Goal: Task Accomplishment & Management: Use online tool/utility

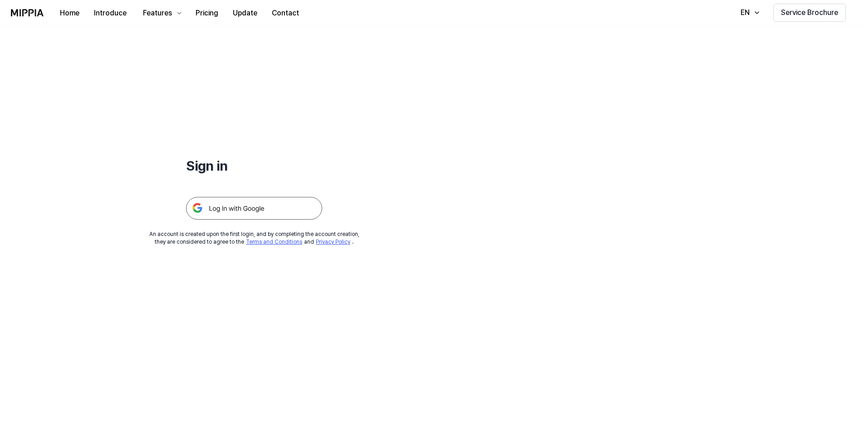
click at [309, 207] on img at bounding box center [254, 208] width 136 height 23
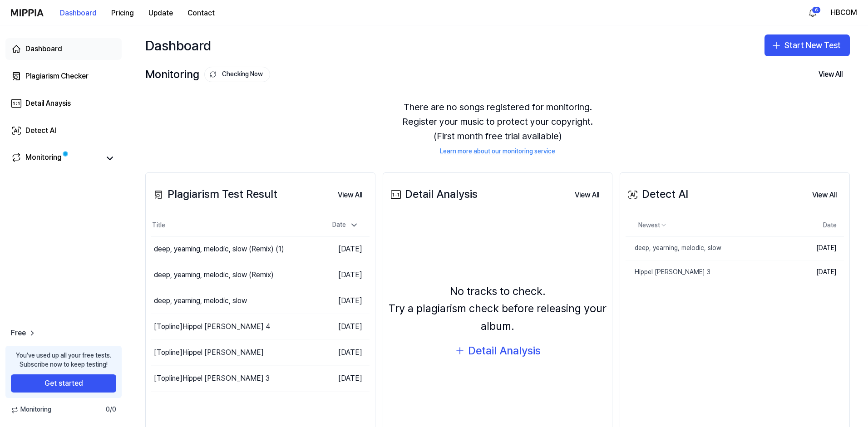
click at [54, 51] on div "Dashboard" at bounding box center [43, 49] width 37 height 11
click at [786, 47] on button "Start New Test" at bounding box center [806, 45] width 85 height 22
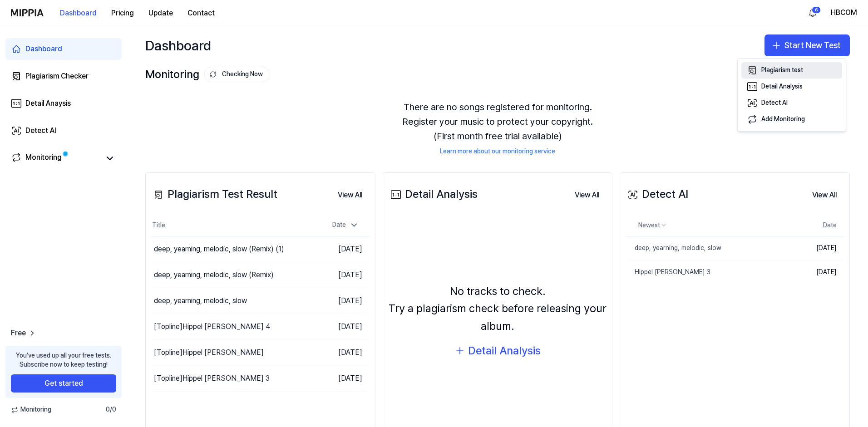
click at [801, 72] on div "Plagiarism test" at bounding box center [782, 70] width 42 height 9
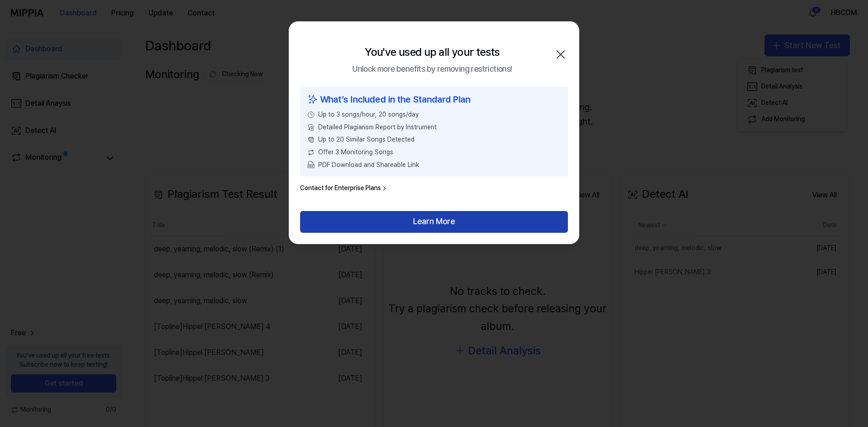
click at [465, 217] on button "Learn More" at bounding box center [434, 222] width 268 height 22
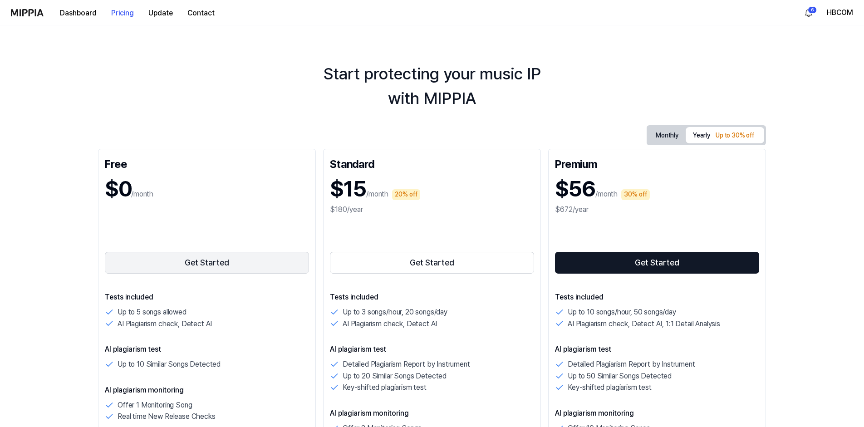
click at [233, 257] on button "Get Started" at bounding box center [207, 263] width 204 height 22
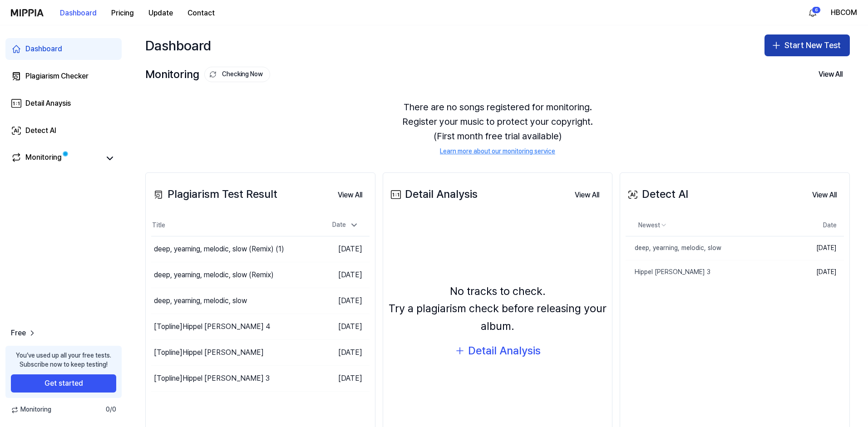
click at [776, 46] on icon "button" at bounding box center [776, 45] width 11 height 11
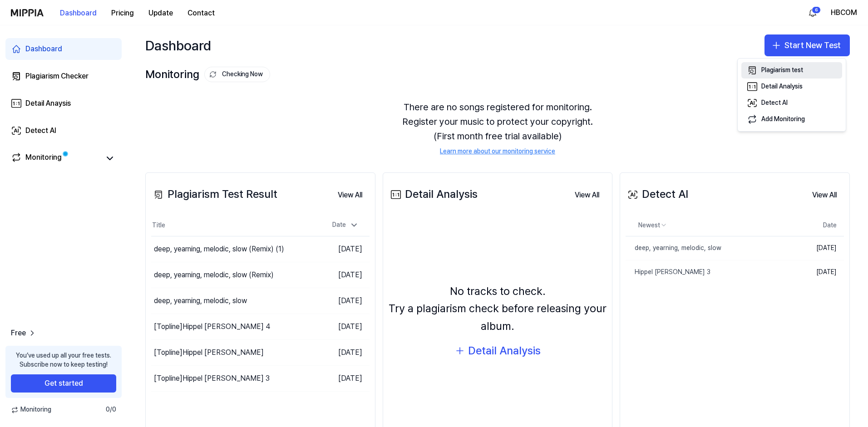
click at [772, 68] on div "Plagiarism test" at bounding box center [782, 70] width 42 height 9
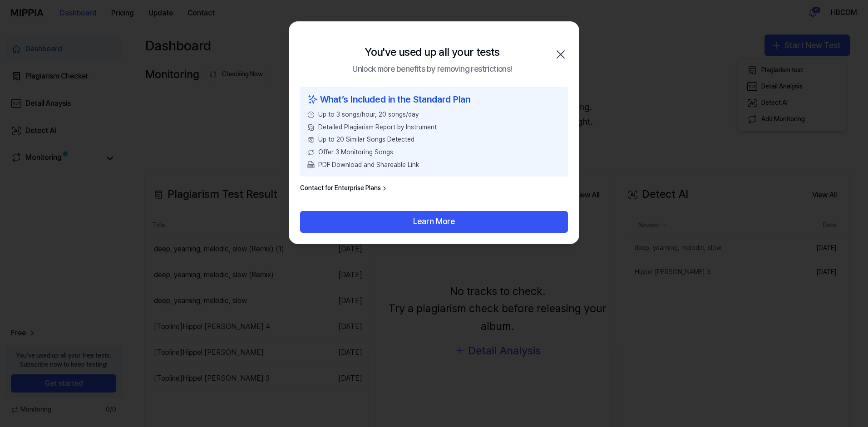
click at [562, 52] on icon "button" at bounding box center [560, 54] width 15 height 15
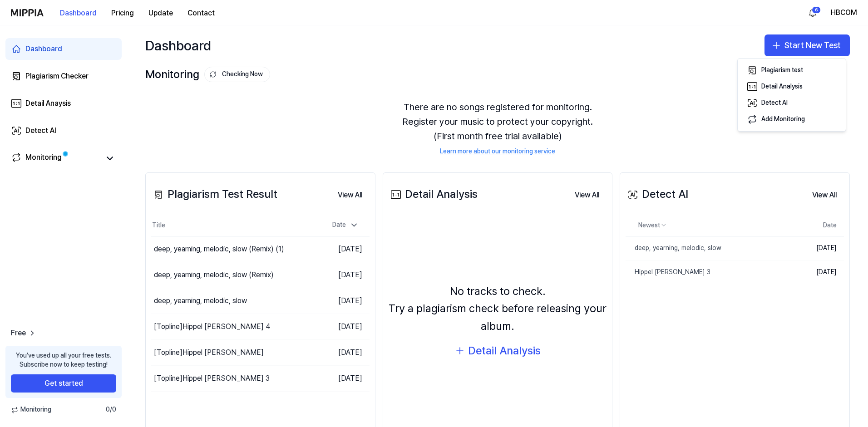
click at [843, 10] on button "HBCOM" at bounding box center [844, 12] width 26 height 11
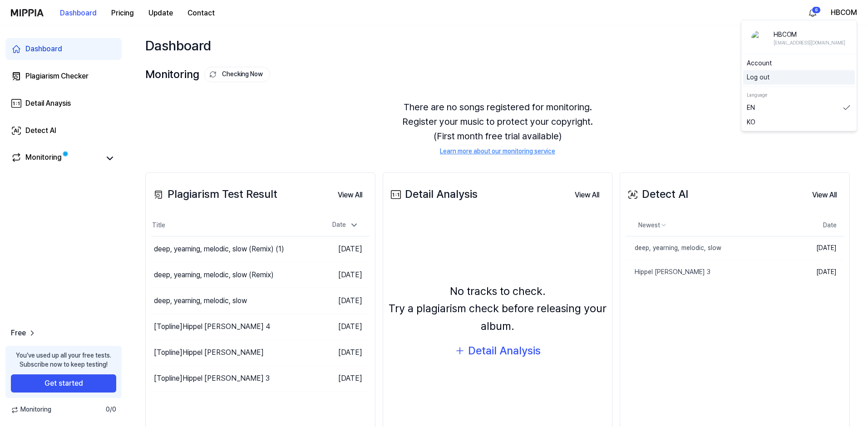
click at [808, 75] on button "Log out" at bounding box center [799, 77] width 104 height 9
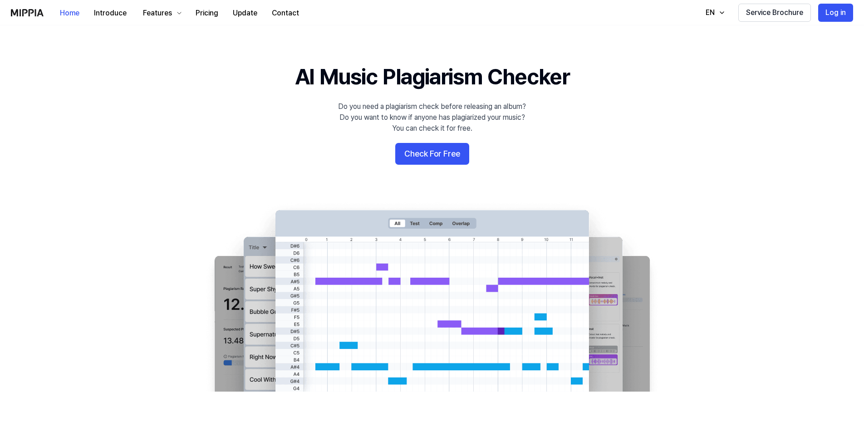
click at [839, 16] on button "Log in" at bounding box center [835, 13] width 35 height 18
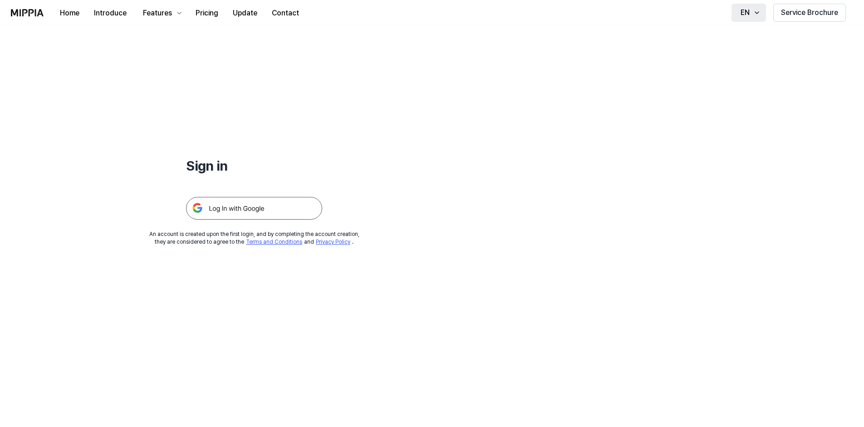
click at [754, 15] on icon "button" at bounding box center [757, 12] width 7 height 7
click at [734, 29] on link "EN" at bounding box center [718, 37] width 87 height 18
click at [390, 198] on div "Sign in An account is created upon the first login, and by completing the accou…" at bounding box center [254, 135] width 508 height 221
click at [280, 209] on img at bounding box center [254, 208] width 136 height 23
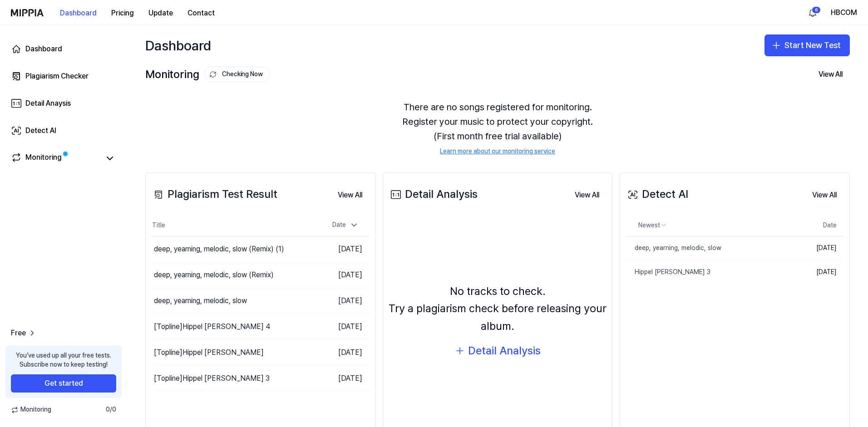
click at [826, 14] on div "6 HBCOM" at bounding box center [831, 12] width 52 height 15
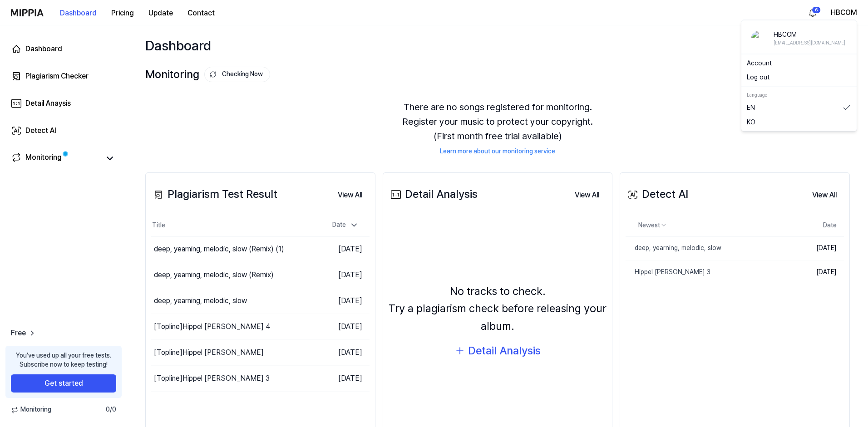
click at [847, 16] on button "HBCOM" at bounding box center [844, 12] width 26 height 11
click at [785, 75] on button "Log out" at bounding box center [799, 77] width 104 height 9
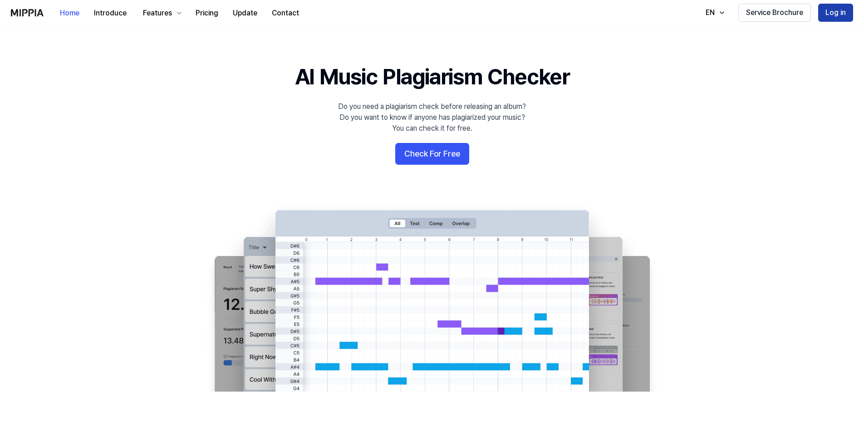
click at [828, 10] on button "Log in" at bounding box center [835, 13] width 35 height 18
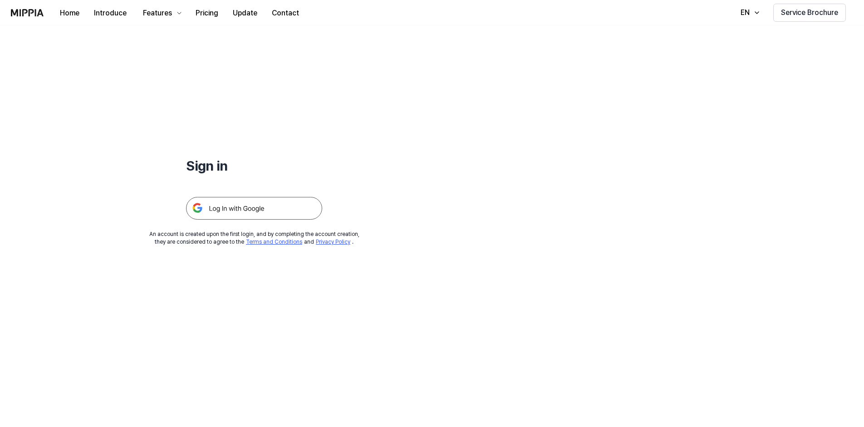
click at [240, 213] on img at bounding box center [254, 208] width 136 height 23
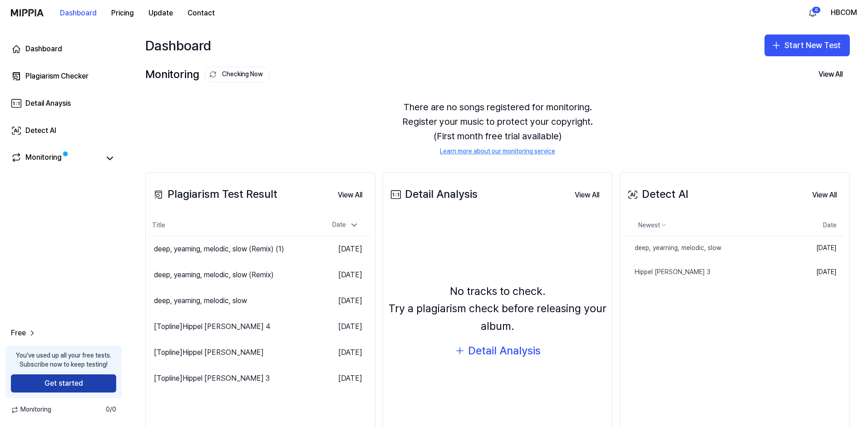
click at [94, 381] on button "Get started" at bounding box center [63, 384] width 105 height 18
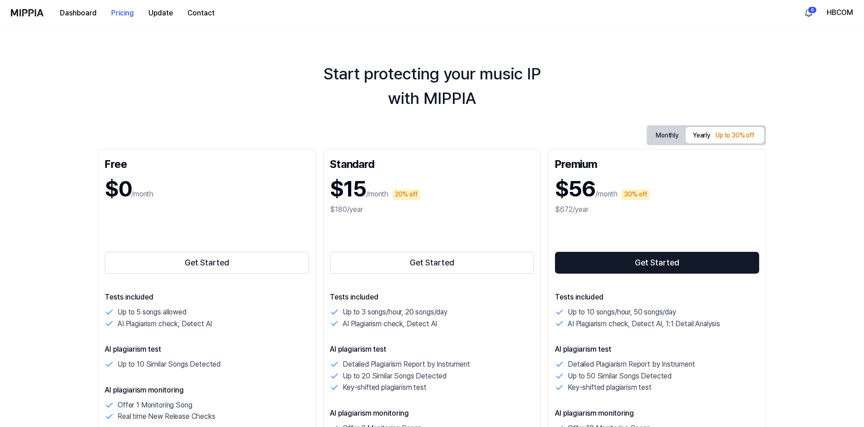
click at [662, 139] on button "Monthly" at bounding box center [667, 135] width 37 height 14
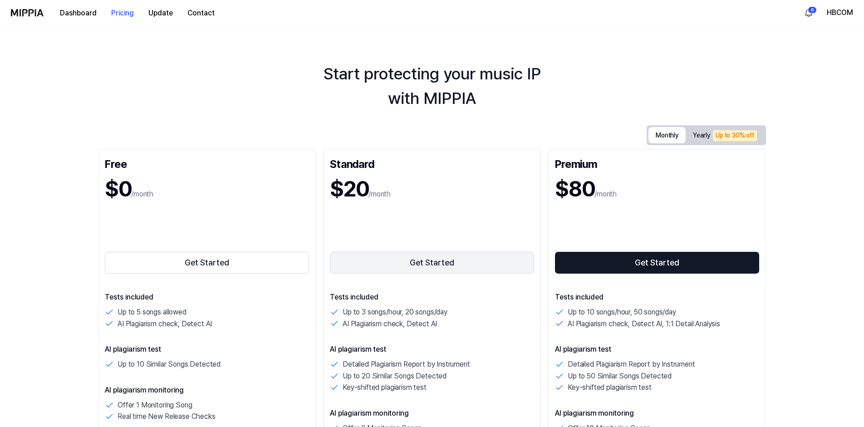
click at [431, 265] on button "Get Started" at bounding box center [432, 263] width 204 height 22
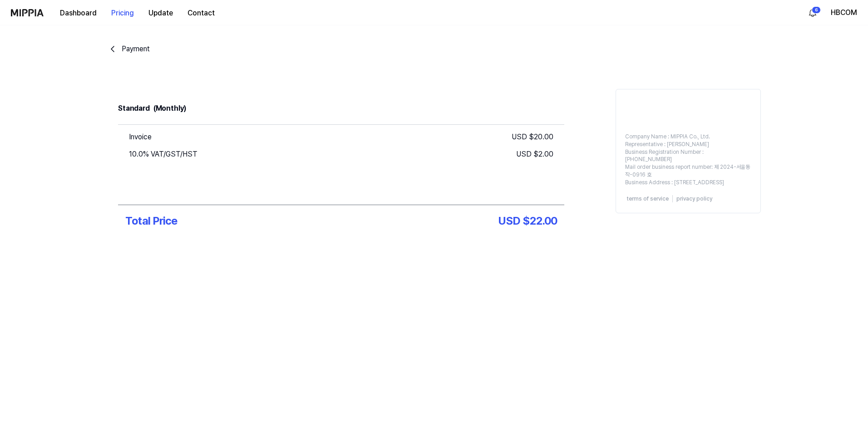
click at [470, 184] on div "Invoice USD $ 20.00 10.0% VAT/GST/HST USD $ 2.00" at bounding box center [341, 165] width 446 height 80
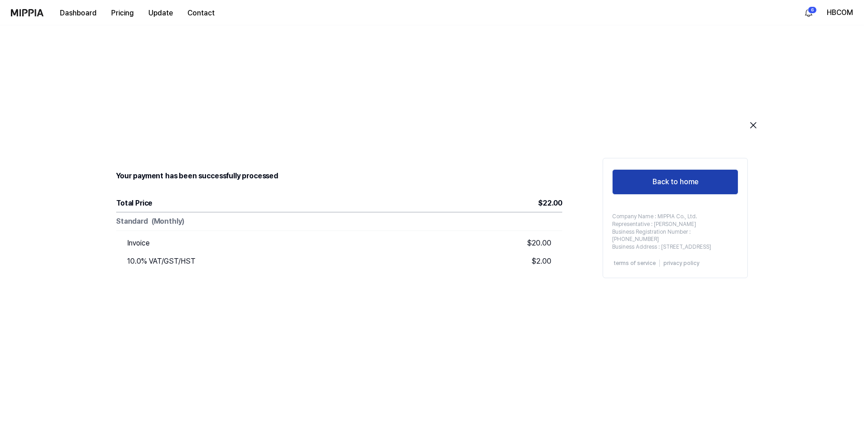
click at [642, 180] on button "Back to home" at bounding box center [675, 181] width 126 height 25
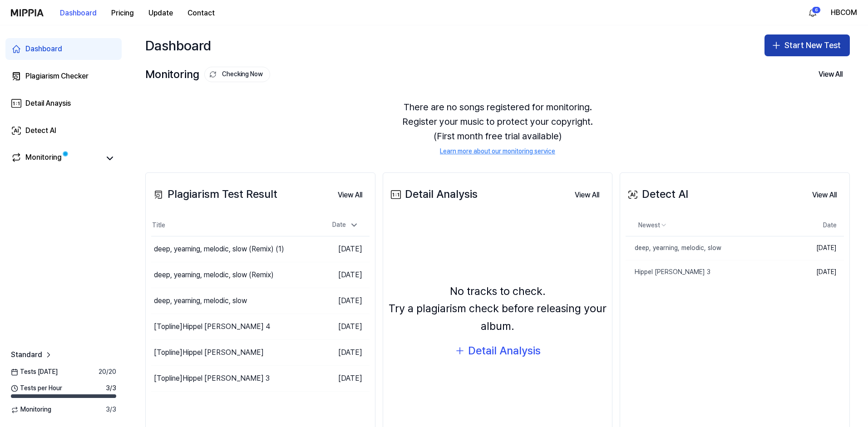
click at [812, 40] on button "Start New Test" at bounding box center [806, 45] width 85 height 22
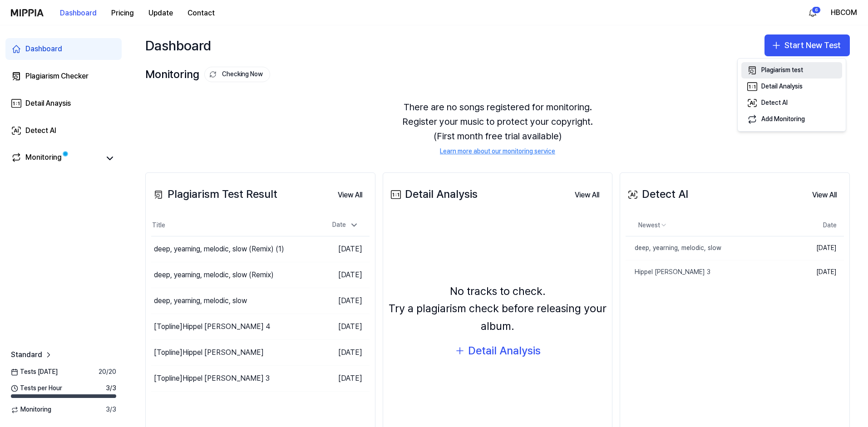
click at [784, 75] on button "Plagiarism test" at bounding box center [791, 70] width 101 height 16
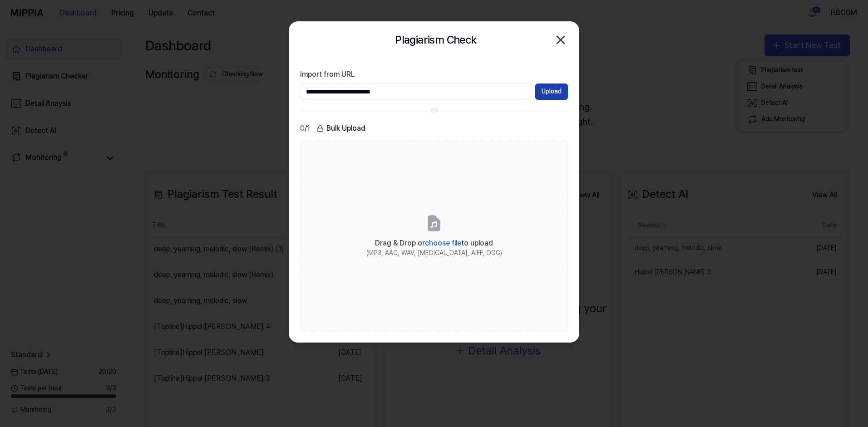
type input "**********"
click at [550, 94] on button "Upload" at bounding box center [551, 92] width 33 height 16
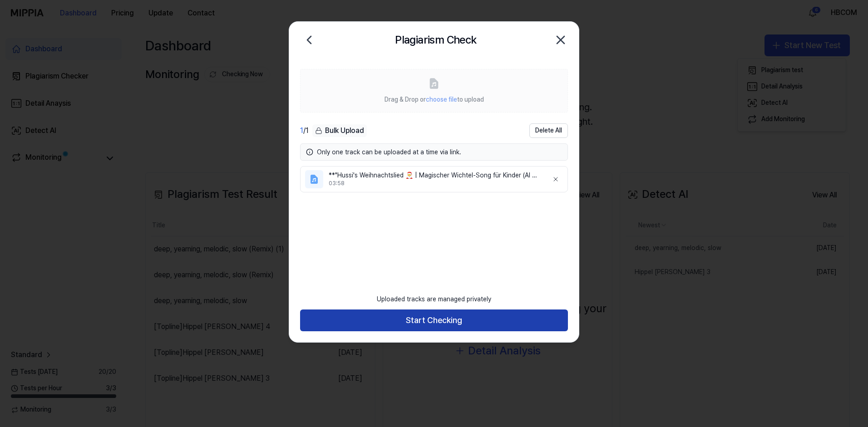
click at [459, 322] on button "Start Checking" at bounding box center [434, 321] width 268 height 22
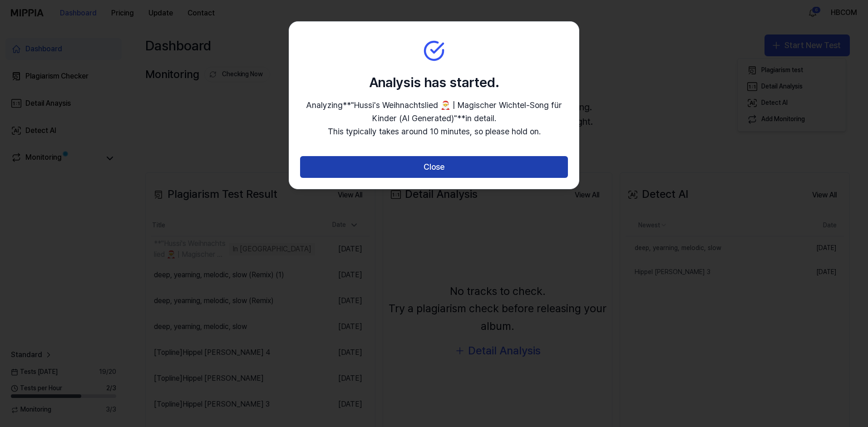
click at [442, 172] on button "Close" at bounding box center [434, 167] width 268 height 22
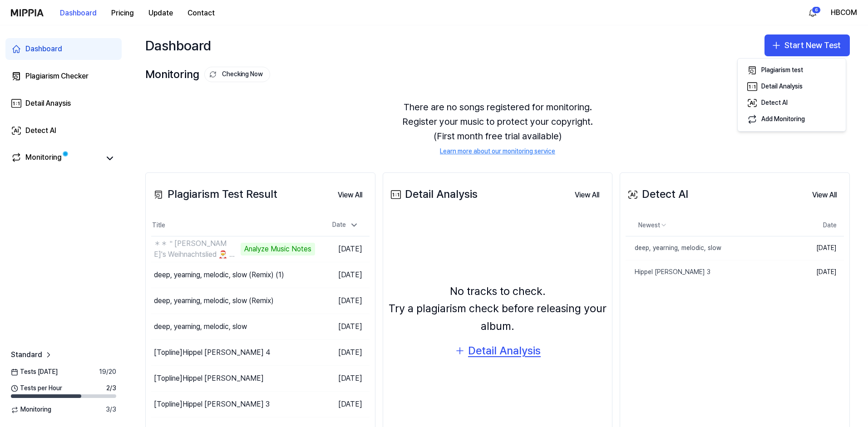
click at [520, 352] on div "Detail Analysis" at bounding box center [504, 350] width 73 height 17
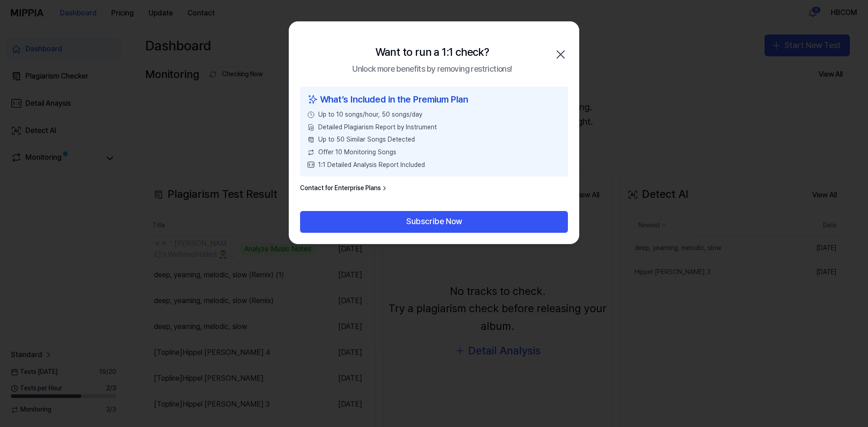
click at [559, 54] on icon "button" at bounding box center [560, 54] width 15 height 15
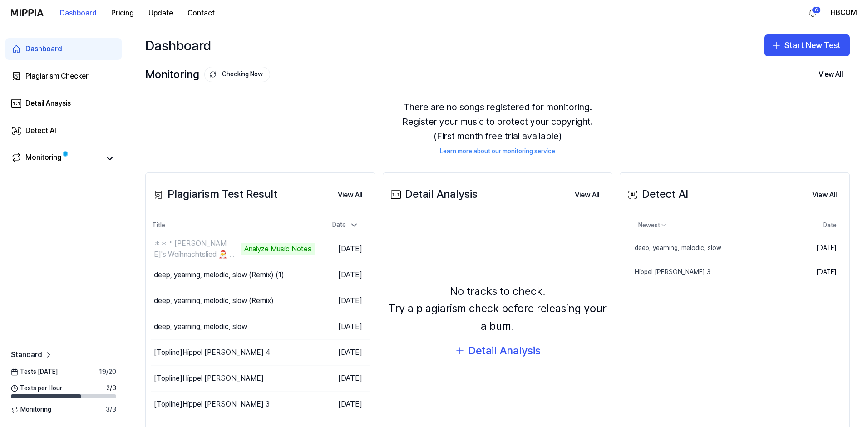
click at [672, 194] on div "Detect AI" at bounding box center [657, 194] width 63 height 17
click at [684, 195] on div "Detect AI" at bounding box center [657, 194] width 63 height 17
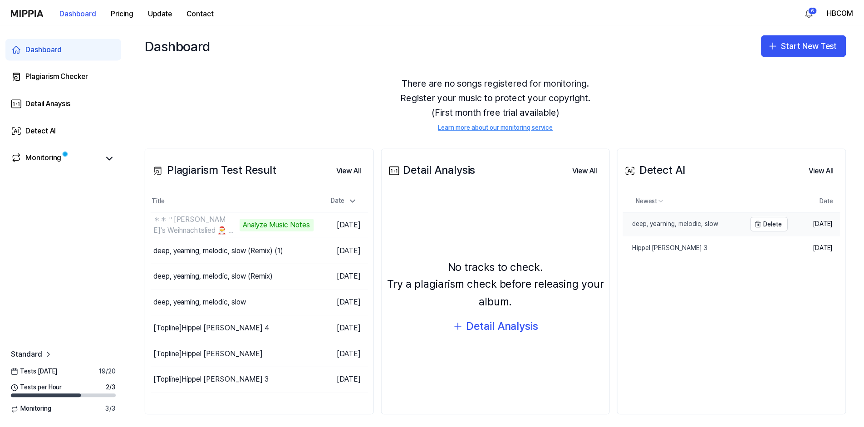
scroll to position [30, 0]
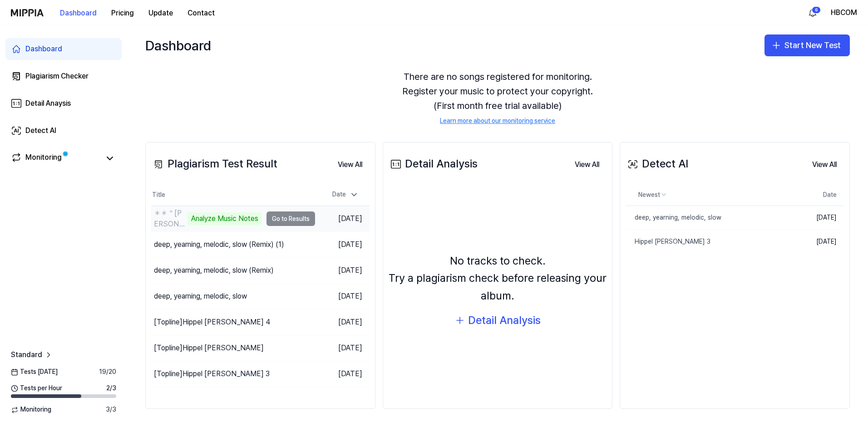
click at [290, 219] on td "＊＊＂Hussi's Weihnachtslied 🎅 ｜ Magischer Wichtel-So Analyze Music Notes Go to Re…" at bounding box center [233, 218] width 164 height 25
click at [298, 212] on td "＊＊＂Hussi's Weihnachtslied 🎅 ｜ Magischer Wichtel-So Analyze Music Notes Go to Re…" at bounding box center [233, 218] width 164 height 25
click at [113, 161] on icon at bounding box center [109, 158] width 11 height 11
click at [285, 223] on td "＊＊＂Hussi's Weihnachtslied 🎅 ｜ Magischer Wichtel-So Analyze Music Notes Go to Re…" at bounding box center [233, 218] width 164 height 25
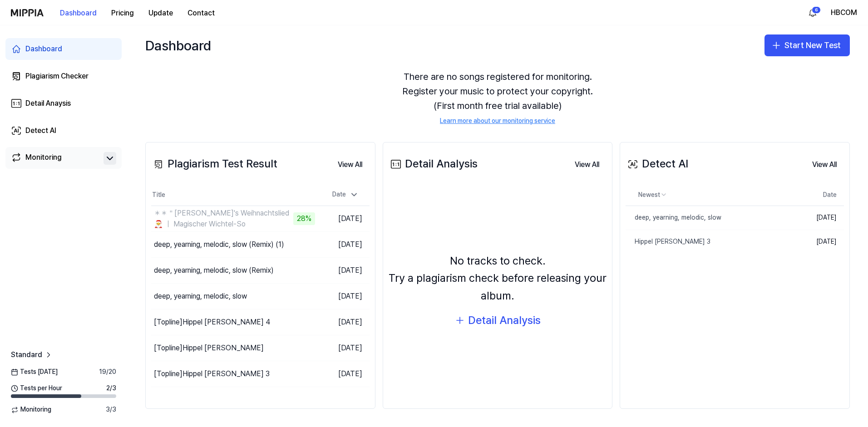
click at [670, 163] on div "Detect AI" at bounding box center [657, 163] width 63 height 17
click at [463, 166] on div "Detail Analysis" at bounding box center [433, 163] width 89 height 17
click at [289, 245] on button "Go to Results" at bounding box center [290, 244] width 49 height 15
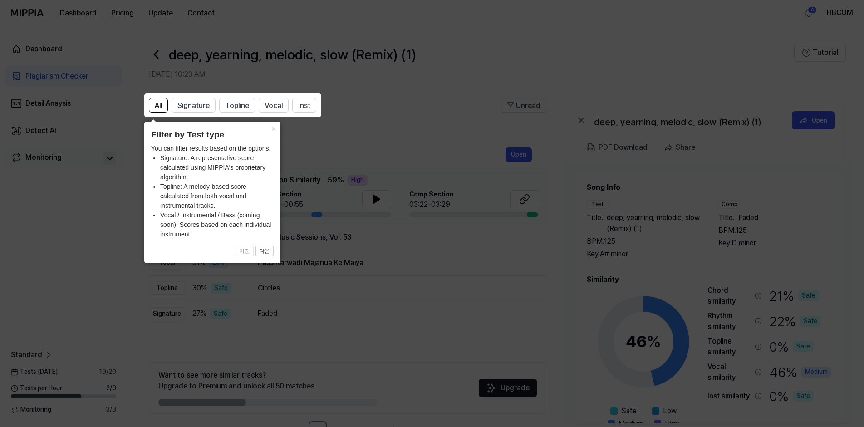
click at [431, 290] on icon at bounding box center [434, 213] width 868 height 427
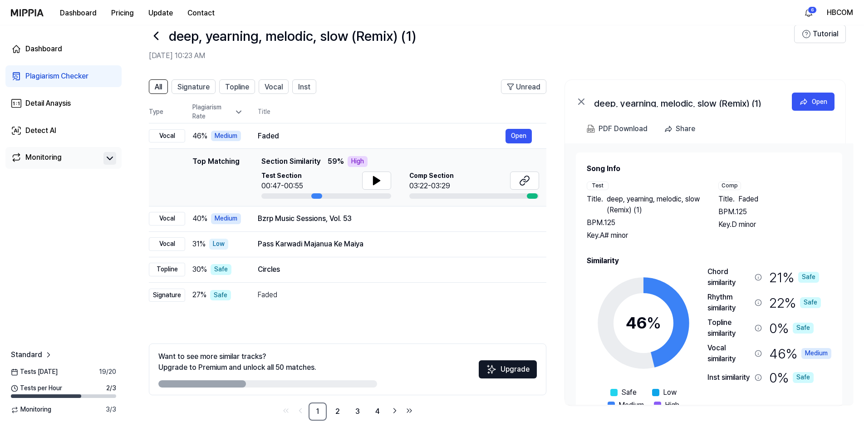
scroll to position [0, 0]
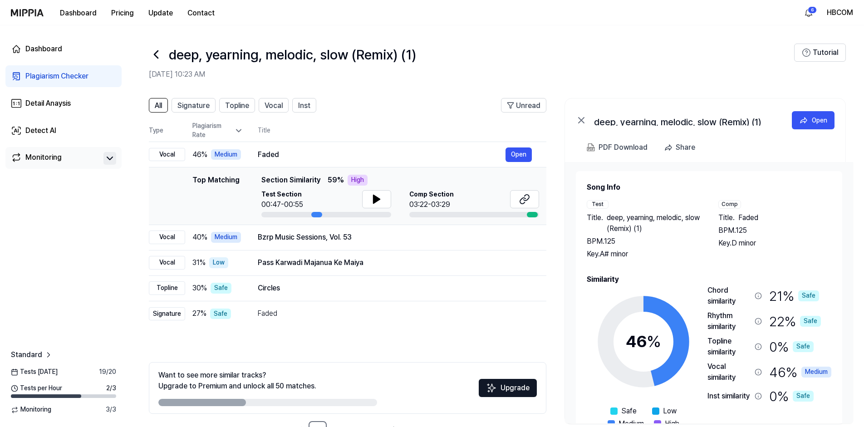
click at [158, 58] on icon at bounding box center [156, 54] width 15 height 15
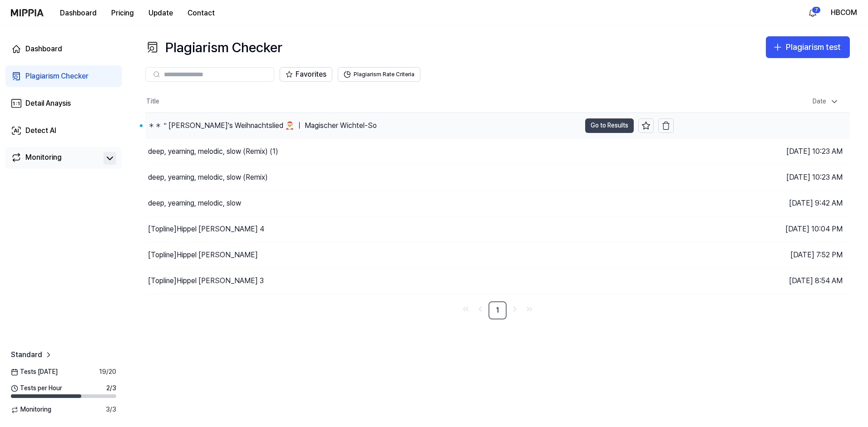
click at [600, 128] on button "Go to Results" at bounding box center [609, 125] width 49 height 15
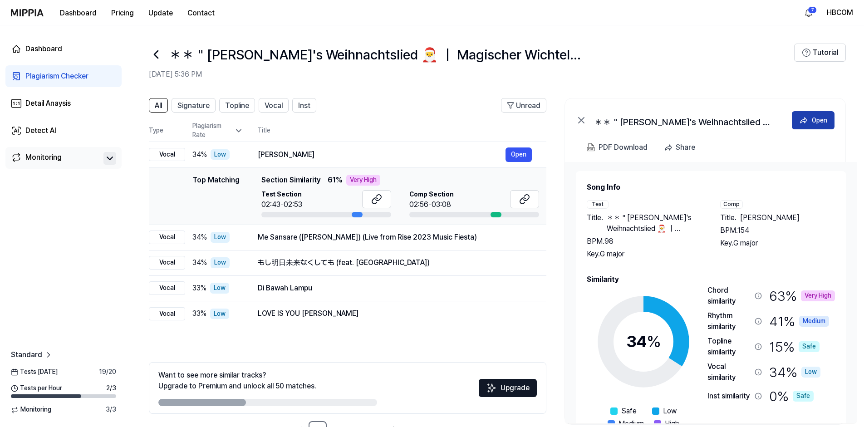
click at [807, 122] on icon at bounding box center [803, 120] width 9 height 9
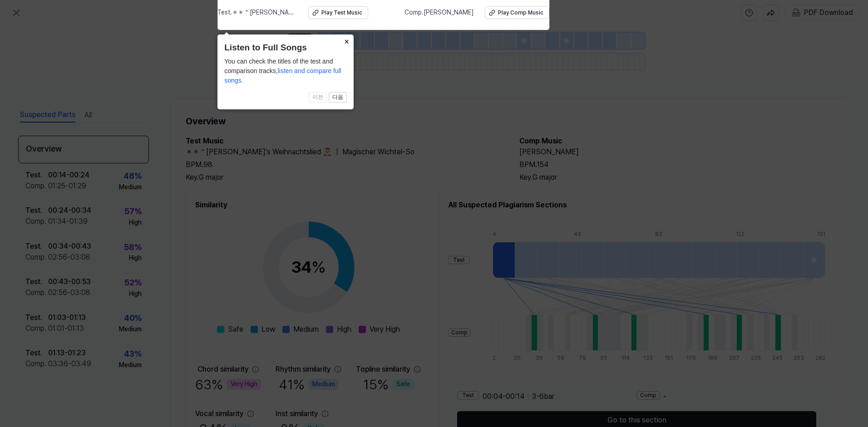
click at [348, 43] on button "×" at bounding box center [346, 40] width 15 height 13
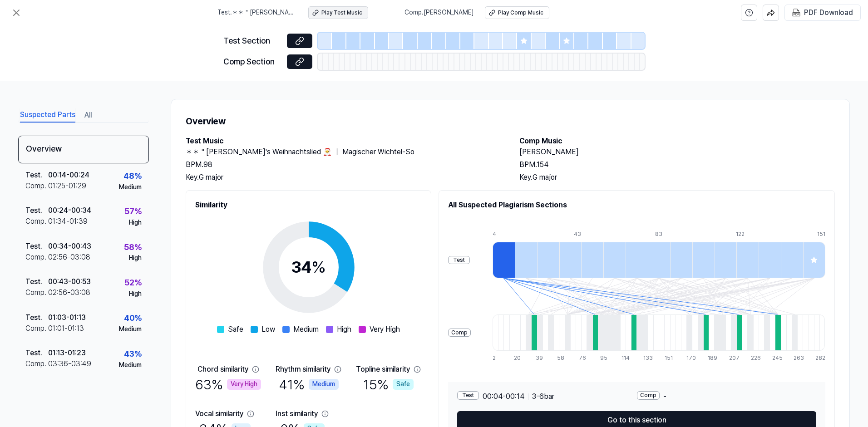
click at [352, 15] on div "Play Test Music" at bounding box center [341, 13] width 41 height 8
click at [299, 40] on icon at bounding box center [299, 40] width 9 height 9
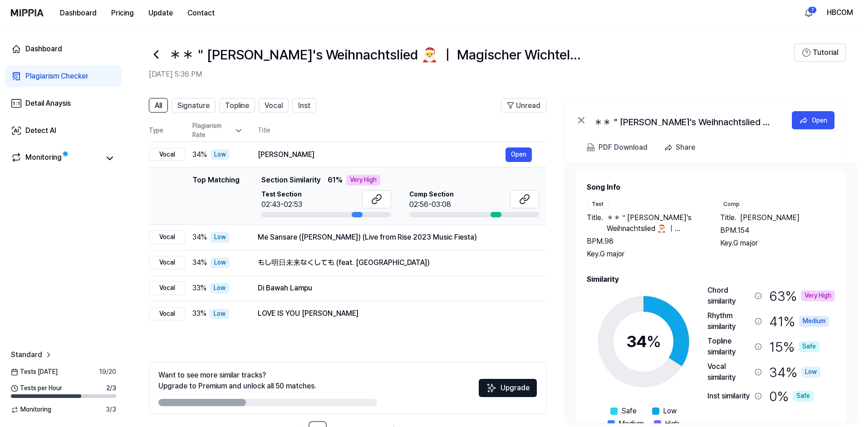
click at [64, 76] on div "Plagiarism Checker" at bounding box center [56, 76] width 63 height 11
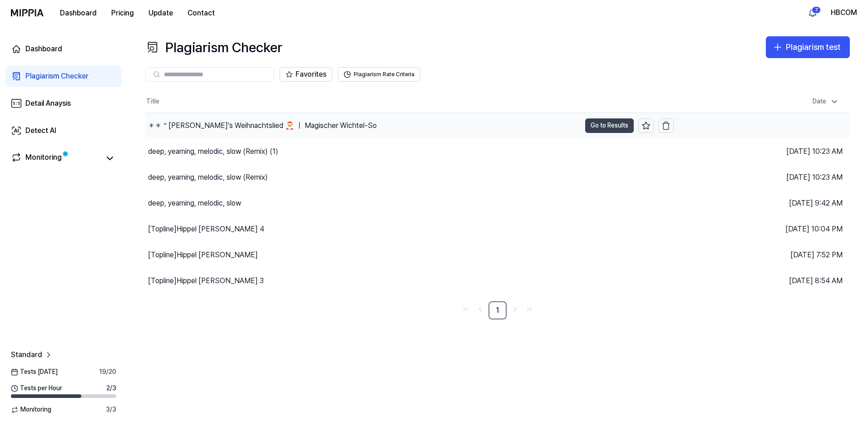
click at [595, 127] on button "Go to Results" at bounding box center [609, 125] width 49 height 15
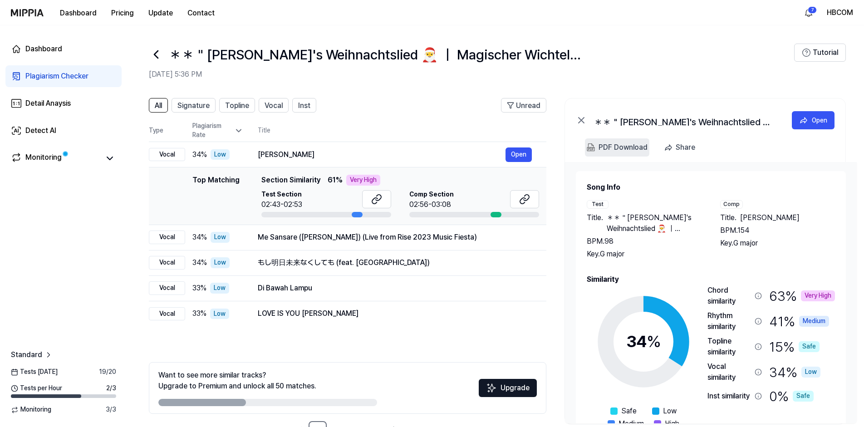
click at [624, 146] on div "PDF Download" at bounding box center [623, 148] width 49 height 12
click at [515, 156] on button "Open" at bounding box center [519, 155] width 26 height 15
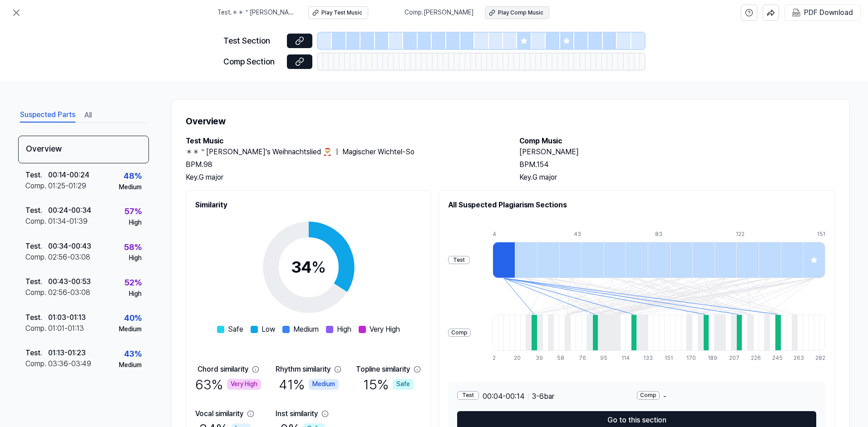
click at [517, 15] on div "Play Comp Music" at bounding box center [520, 13] width 45 height 8
click at [21, 15] on icon at bounding box center [16, 12] width 11 height 11
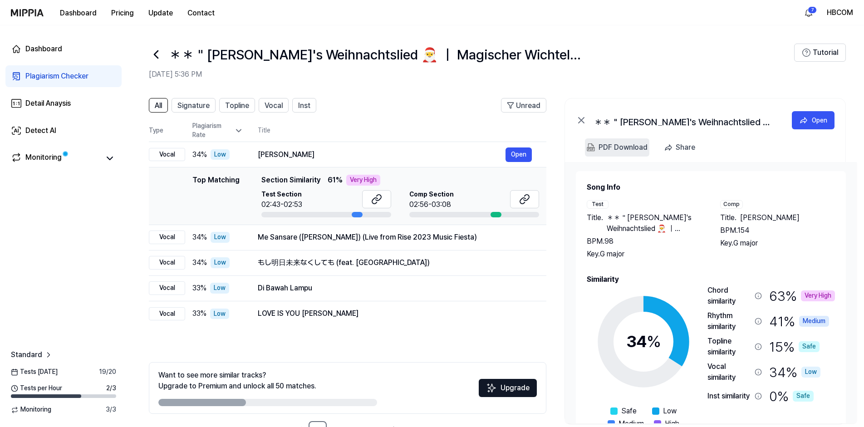
click at [626, 149] on div "PDF Download" at bounding box center [623, 148] width 49 height 12
